Goal: Information Seeking & Learning: Check status

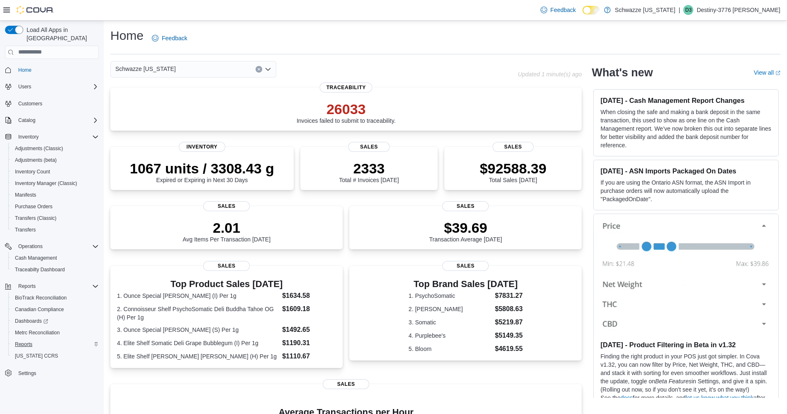
click at [20, 341] on span "Reports" at bounding box center [23, 344] width 17 height 7
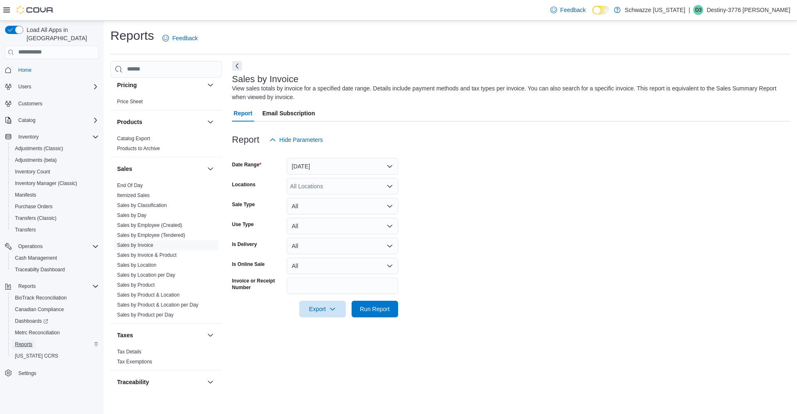
scroll to position [502, 0]
click at [143, 242] on link "Sales by Invoice" at bounding box center [135, 242] width 36 height 6
click at [370, 168] on button "Yesterday" at bounding box center [342, 166] width 111 height 17
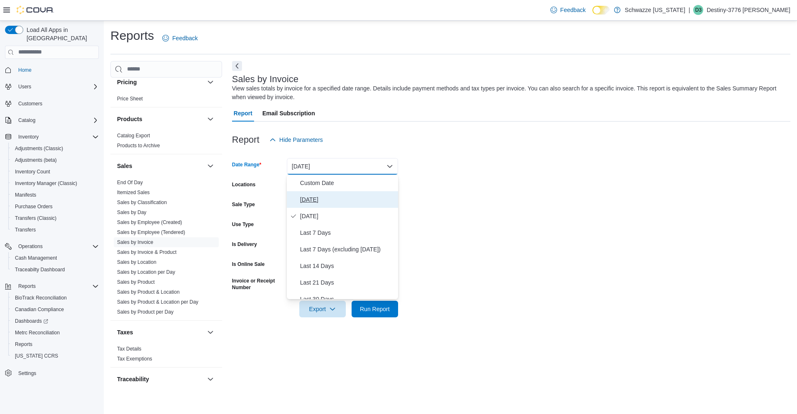
click at [337, 202] on span "Today" at bounding box center [347, 200] width 95 height 10
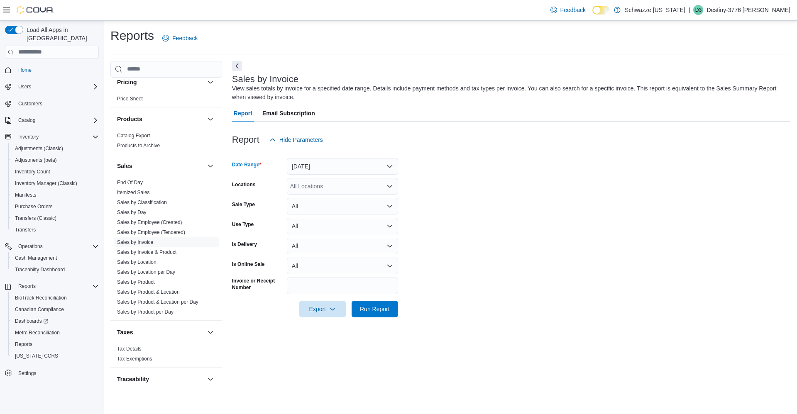
click at [334, 190] on div "All Locations" at bounding box center [342, 186] width 111 height 17
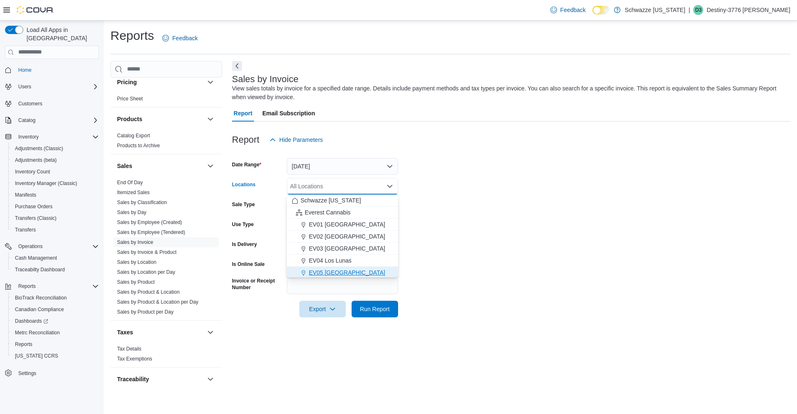
click at [340, 276] on span "EV05 Uptown" at bounding box center [347, 273] width 76 height 8
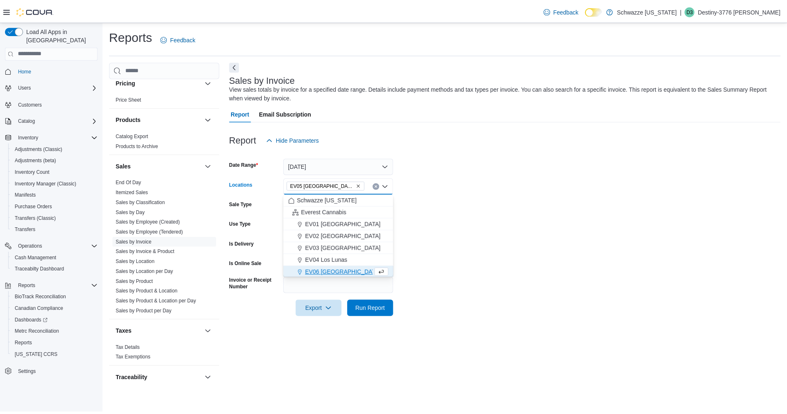
scroll to position [1, 0]
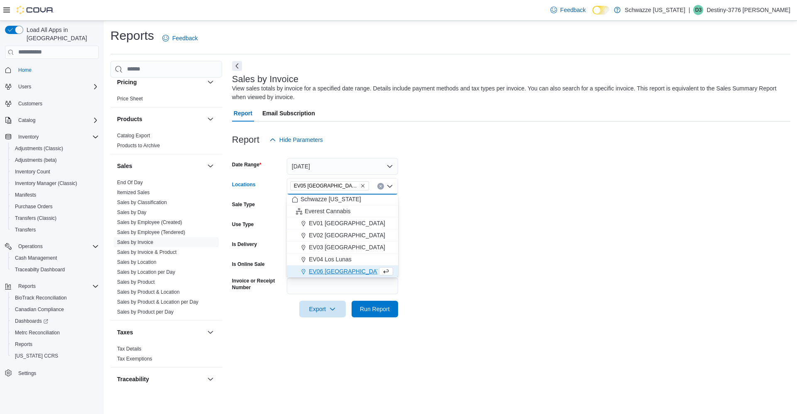
click at [435, 215] on form "Date Range Today Locations EV05 Uptown Combo box. Selected. EV05 Uptown. Press …" at bounding box center [511, 232] width 558 height 169
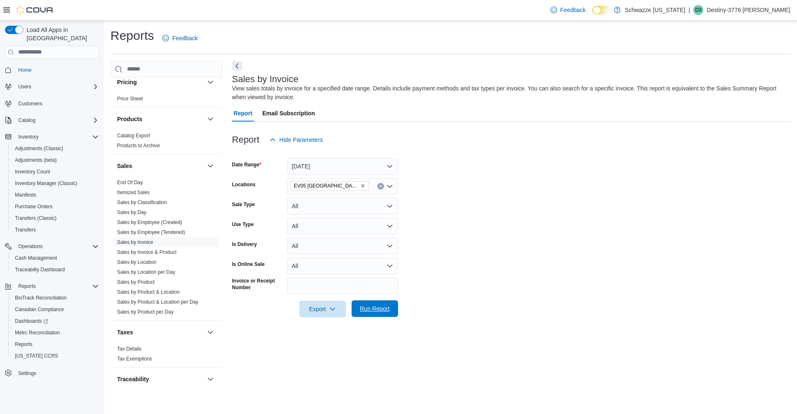
click at [386, 315] on span "Run Report" at bounding box center [374, 308] width 37 height 17
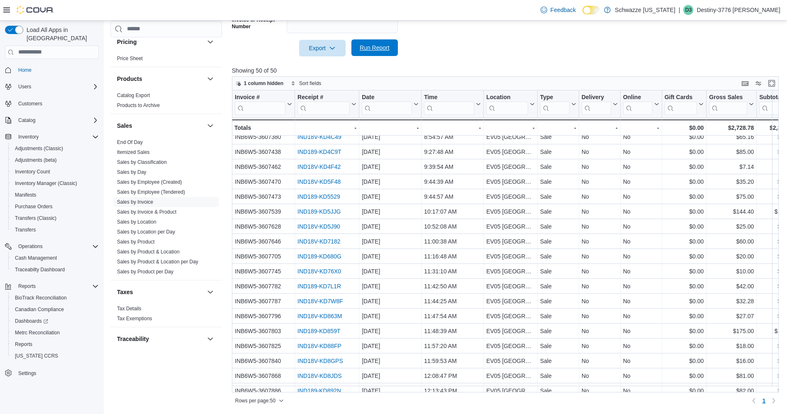
scroll to position [32, 0]
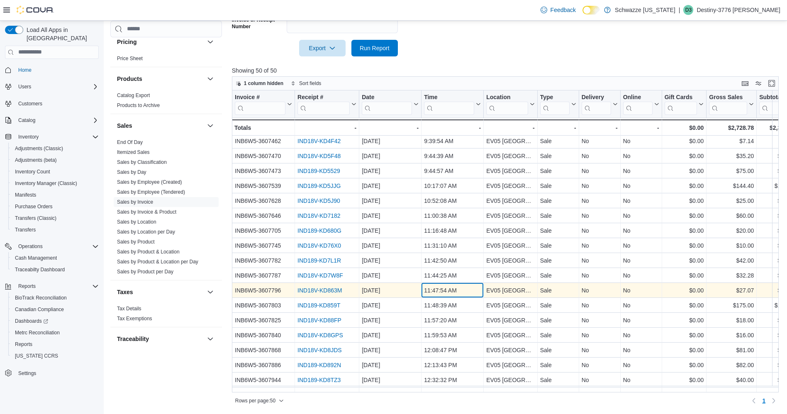
click at [472, 297] on div "11:47:54 AM - Time, column 4, row 13" at bounding box center [453, 290] width 62 height 15
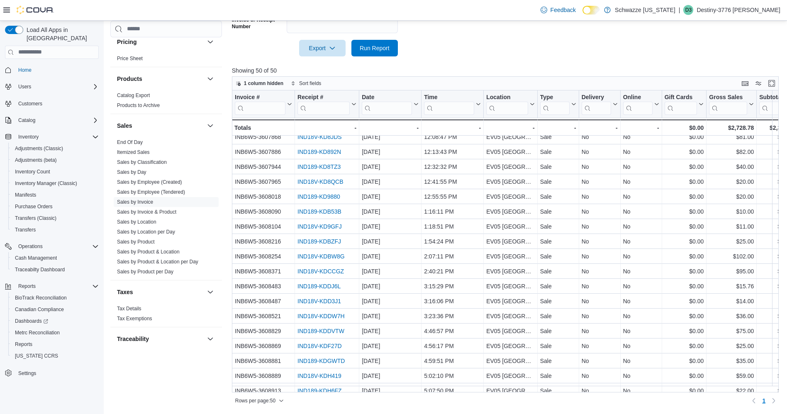
scroll to position [254, 0]
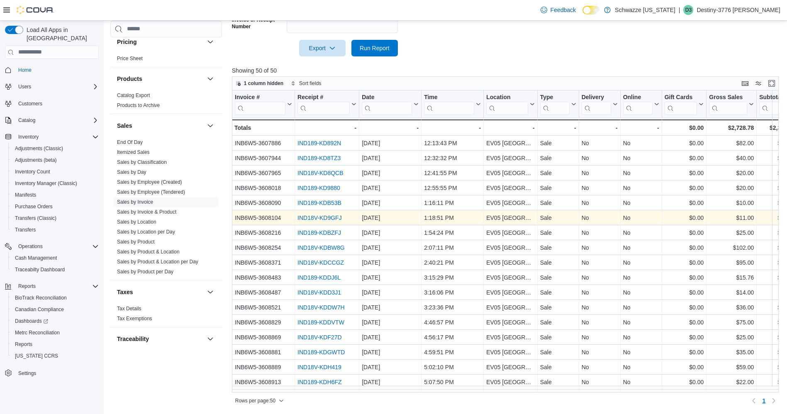
click at [333, 219] on link "IND18V-KD9GFJ" at bounding box center [320, 218] width 44 height 7
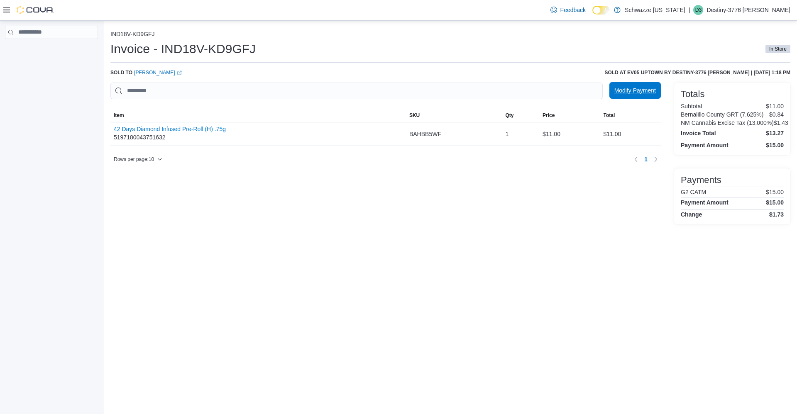
click at [642, 96] on span "Modify Payment" at bounding box center [635, 90] width 42 height 17
